Goal: Find specific page/section: Find specific page/section

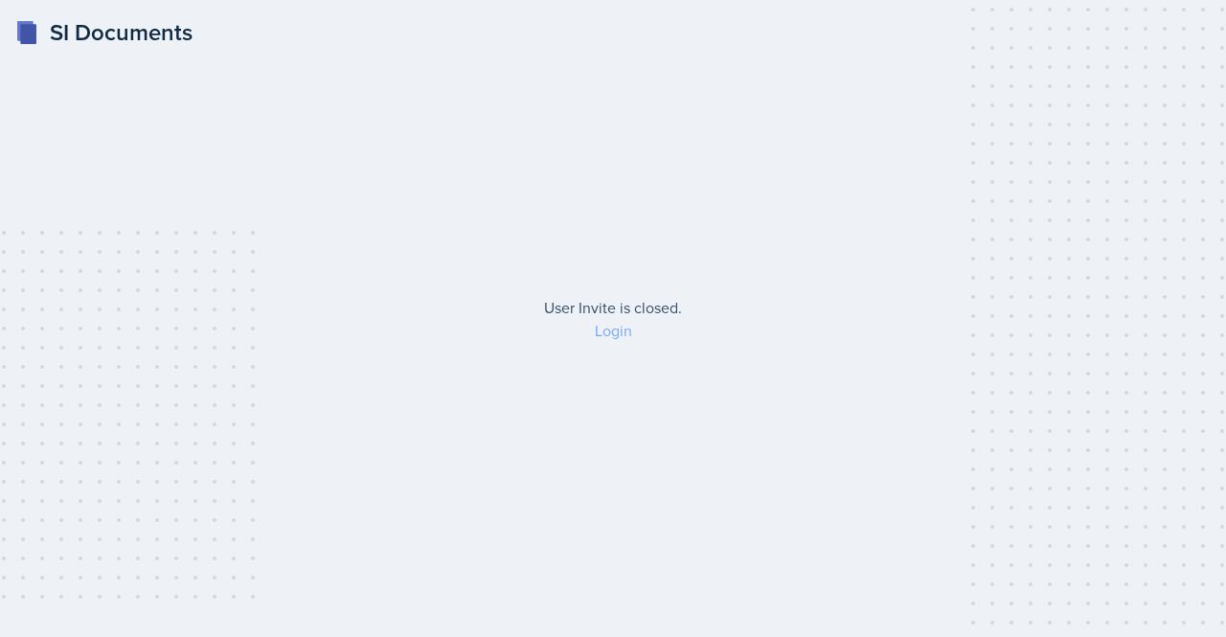
click at [614, 329] on link "Login" at bounding box center [613, 330] width 37 height 21
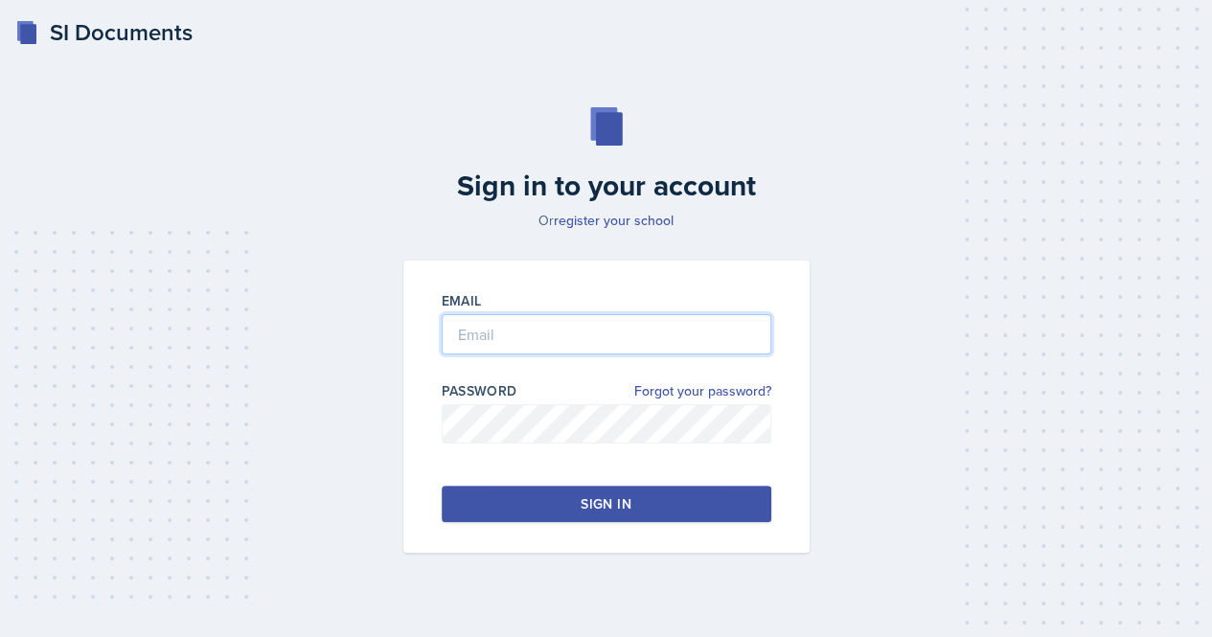
click at [487, 330] on input "email" at bounding box center [607, 334] width 330 height 40
type input "[EMAIL_ADDRESS][DOMAIN_NAME]"
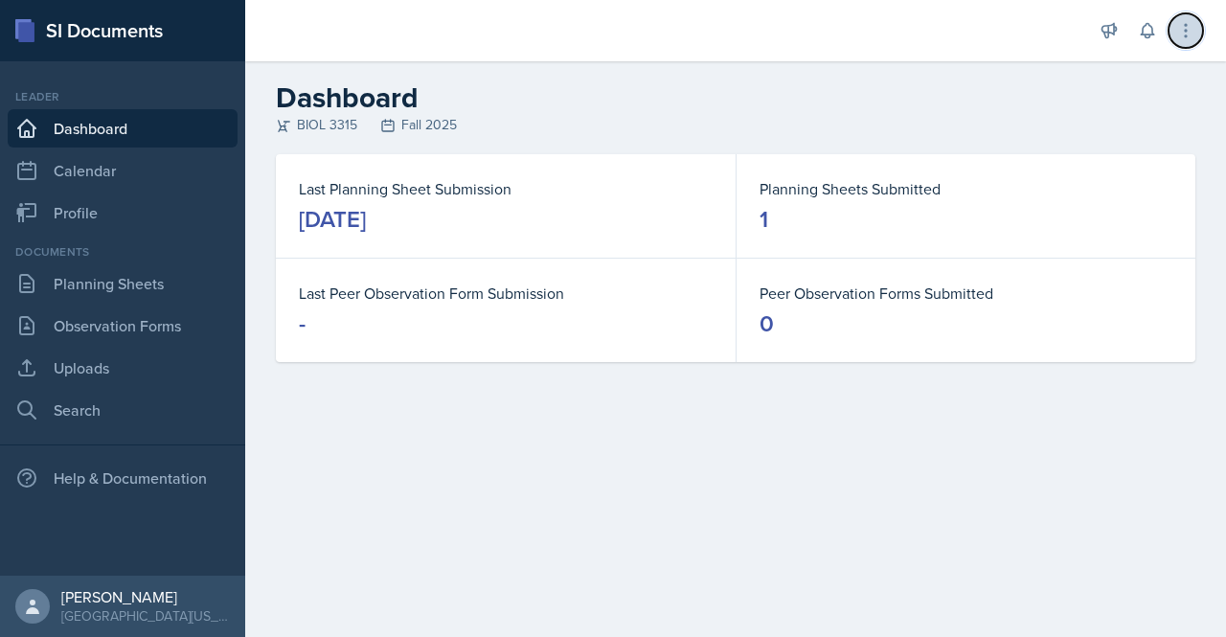
click at [1178, 33] on icon at bounding box center [1185, 30] width 19 height 19
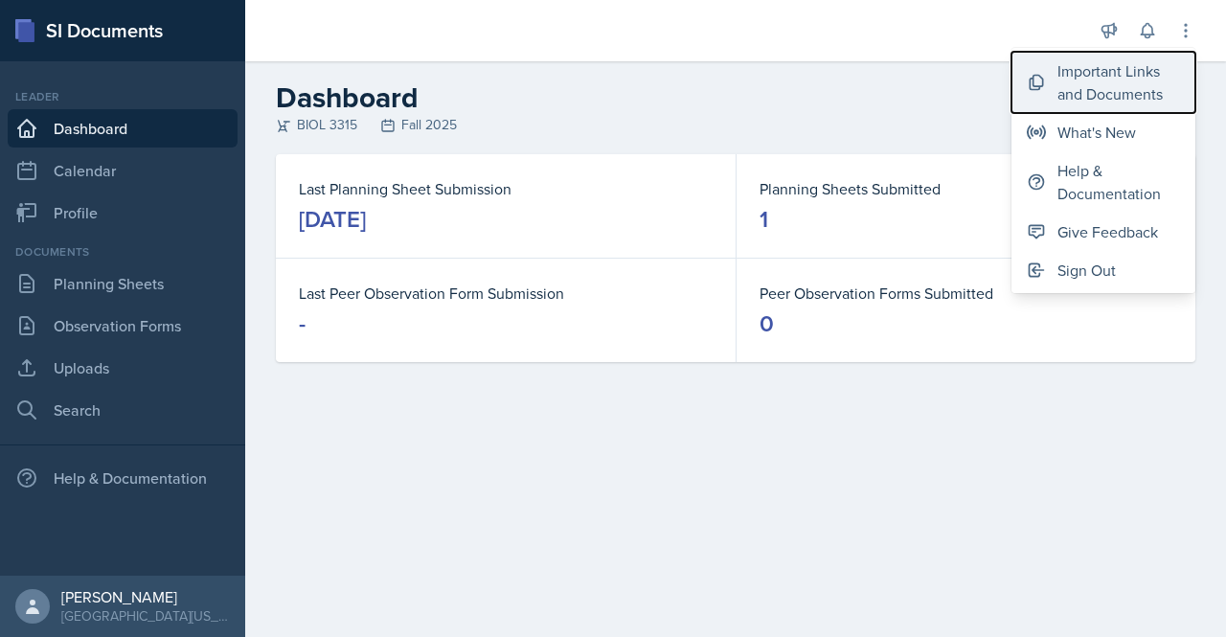
click at [1067, 103] on div "Important Links and Documents" at bounding box center [1119, 82] width 123 height 46
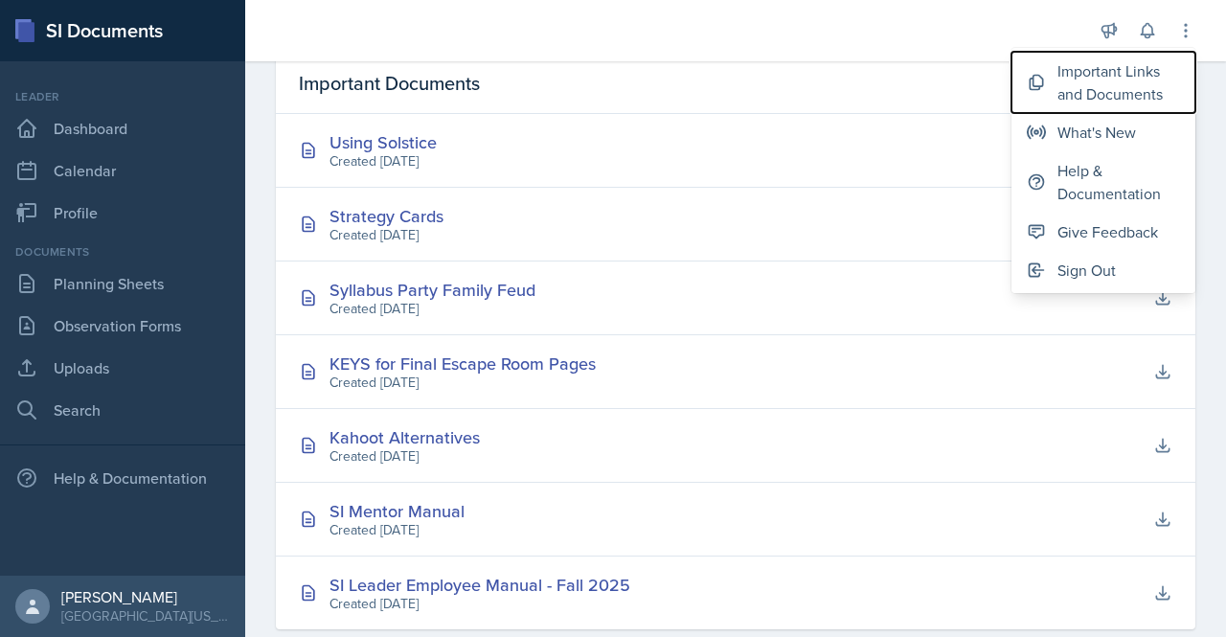
scroll to position [631, 0]
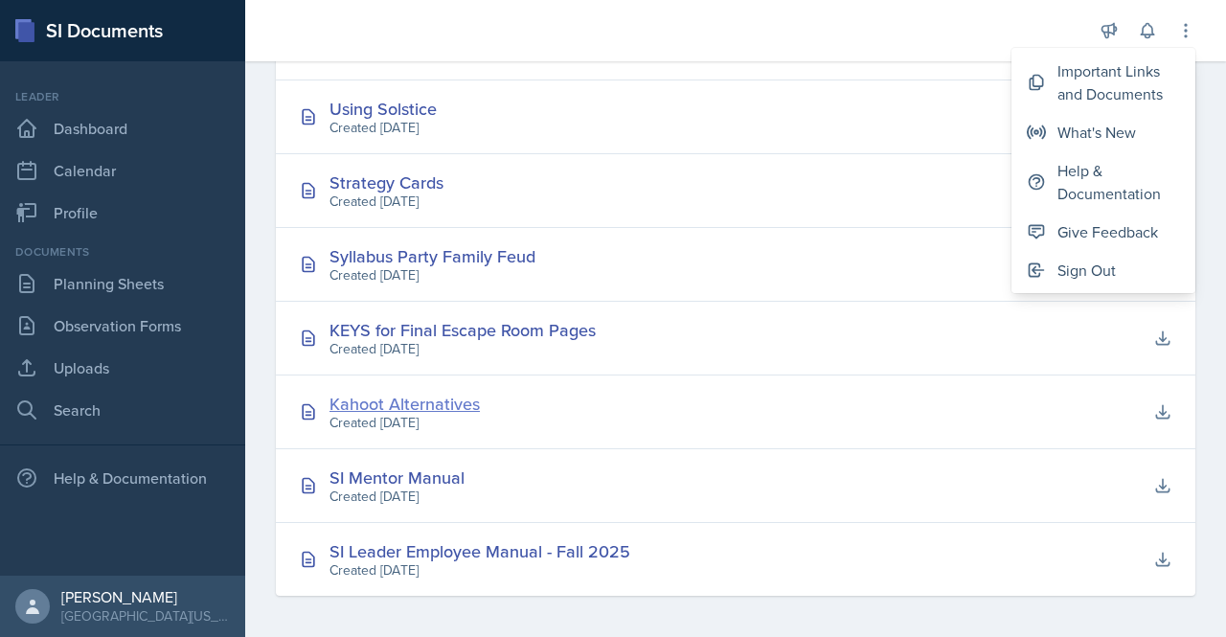
click at [448, 398] on div "Kahoot Alternatives" at bounding box center [405, 404] width 150 height 26
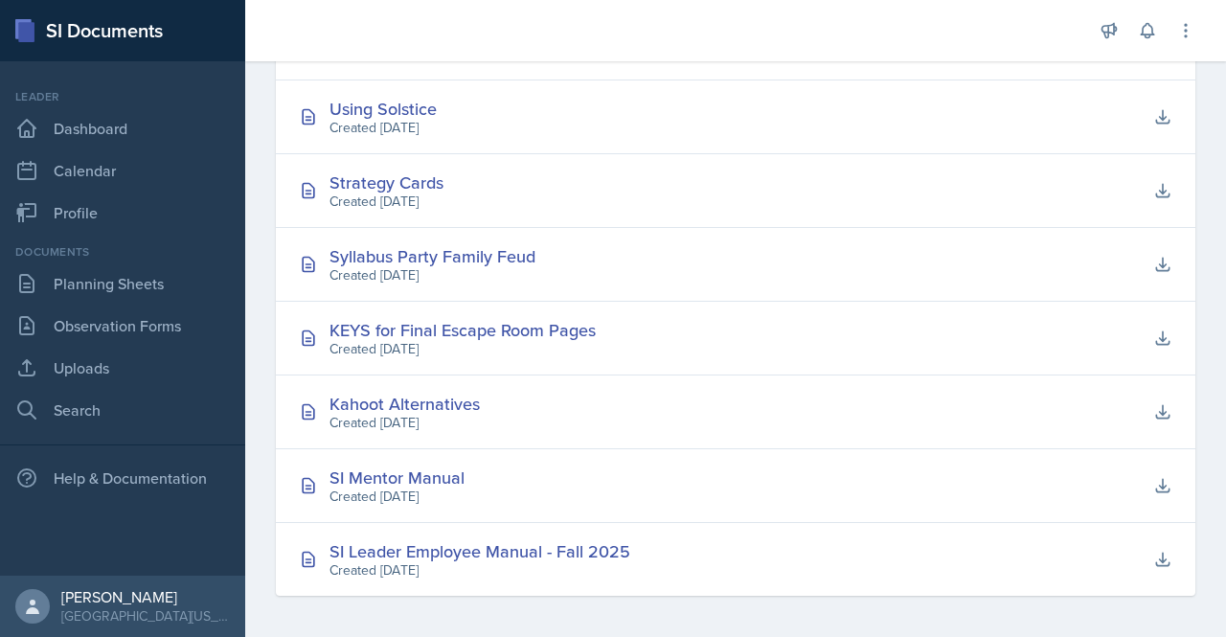
click at [546, 34] on div at bounding box center [669, 30] width 816 height 61
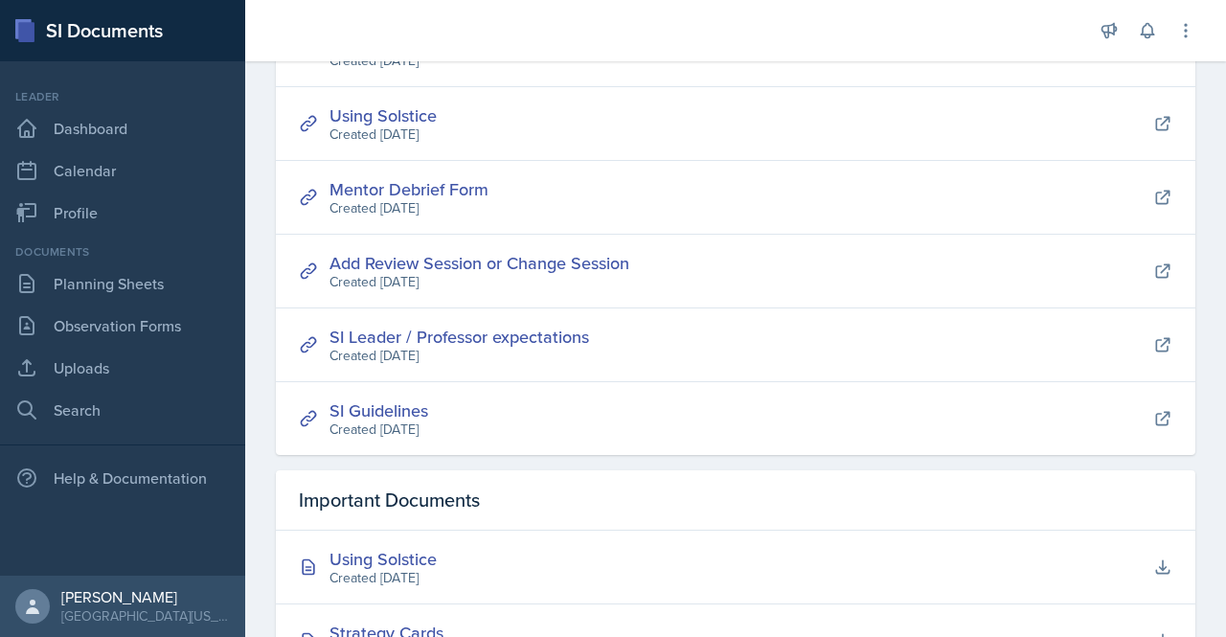
scroll to position [0, 0]
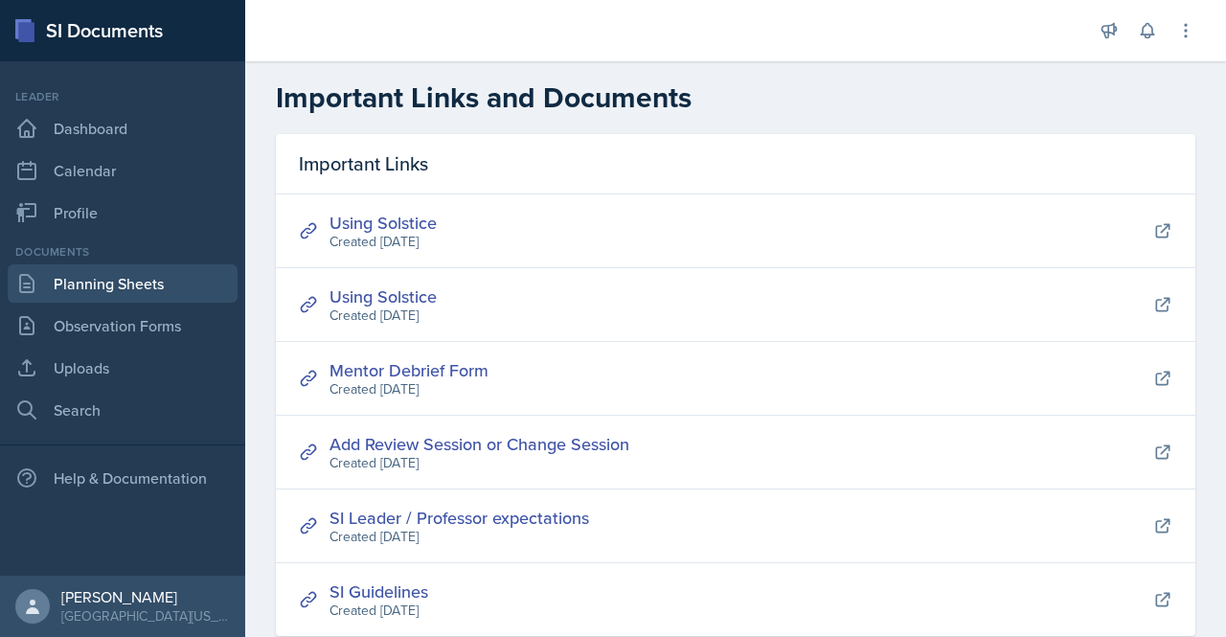
click at [105, 277] on link "Planning Sheets" at bounding box center [123, 283] width 230 height 38
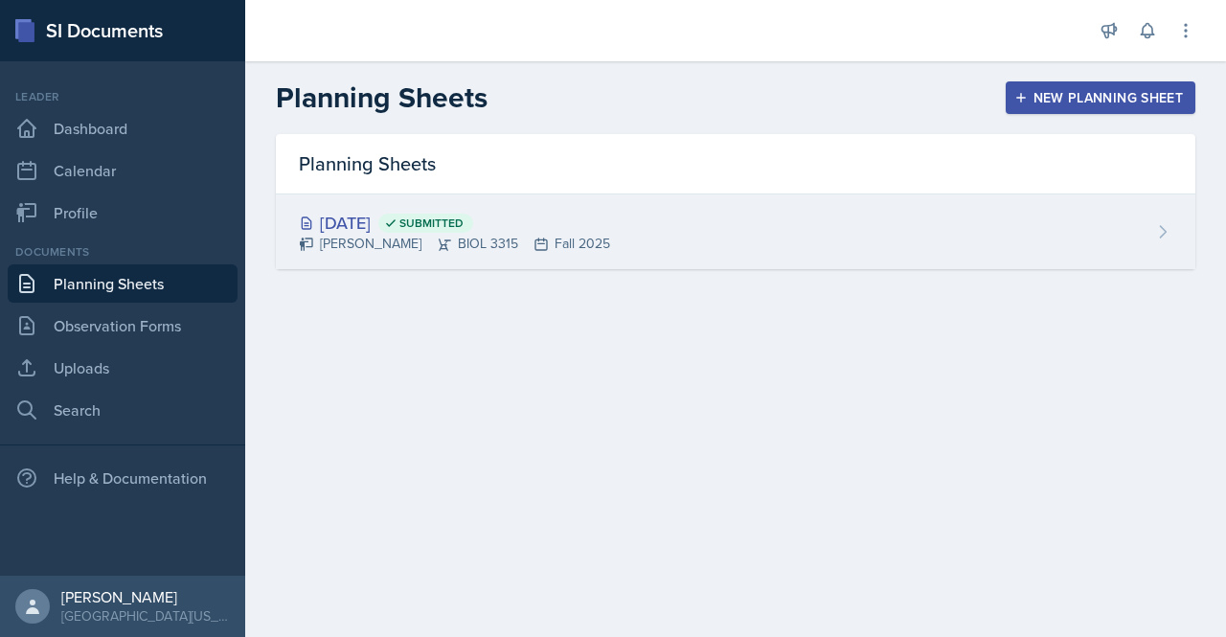
click at [575, 198] on div "[DATE] Submitted [PERSON_NAME] BIOL 3315 Fall 2025" at bounding box center [736, 231] width 920 height 75
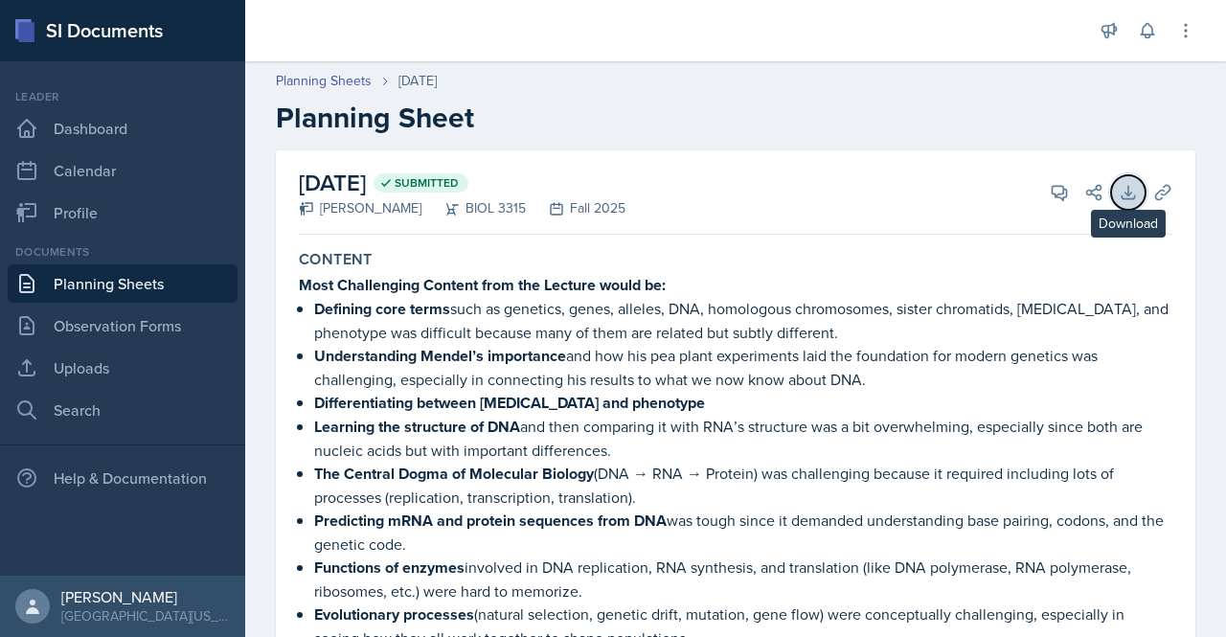
click at [1119, 192] on icon at bounding box center [1128, 192] width 19 height 19
